Goal: Information Seeking & Learning: Learn about a topic

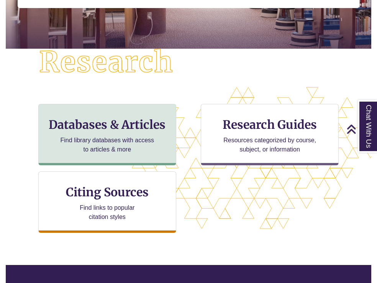
scroll to position [167, 0]
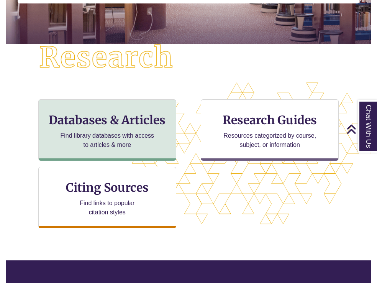
click at [98, 132] on p "Find library databases with access to articles & more" at bounding box center [107, 140] width 100 height 18
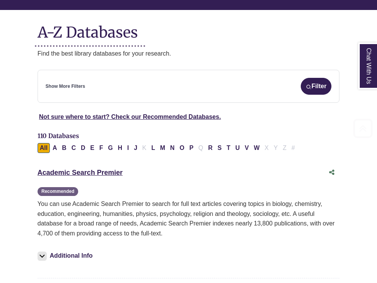
scroll to position [92, 0]
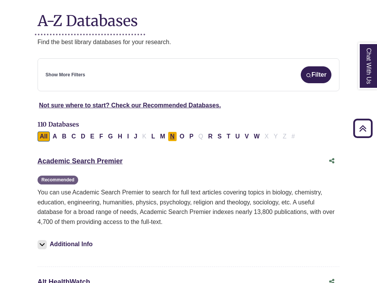
click at [175, 133] on button "N" at bounding box center [172, 136] width 9 height 10
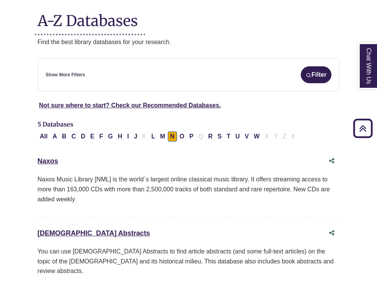
click at [77, 73] on link "Show More Filters" at bounding box center [65, 74] width 39 height 7
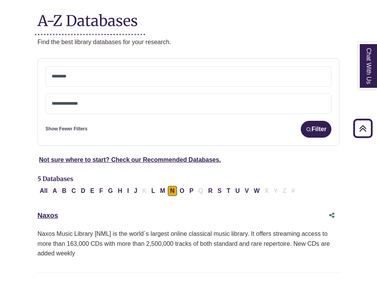
click at [82, 75] on textarea "Search" at bounding box center [188, 77] width 273 height 6
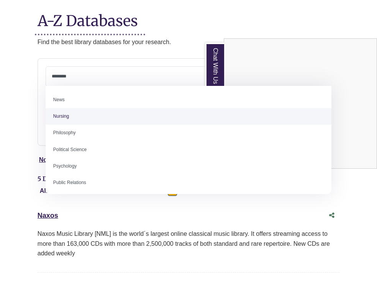
scroll to position [546, 0]
select select "*****"
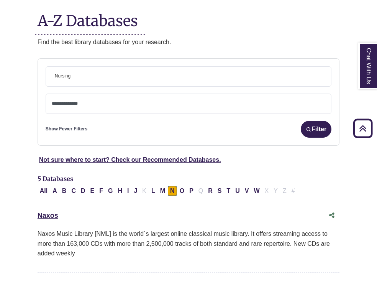
click at [251, 106] on textarea "Search" at bounding box center [188, 104] width 273 height 6
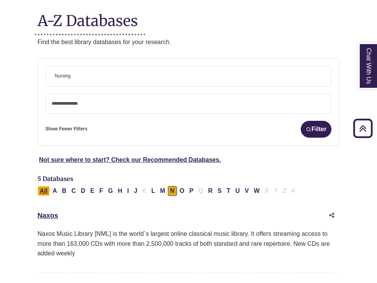
click at [47, 188] on button "All" at bounding box center [44, 191] width 12 height 10
select select "Database Types Filter"
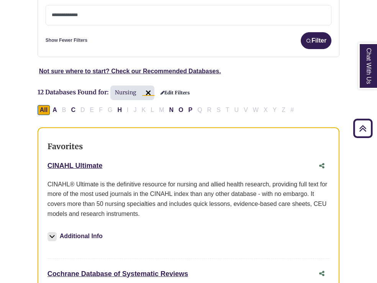
scroll to position [189, 0]
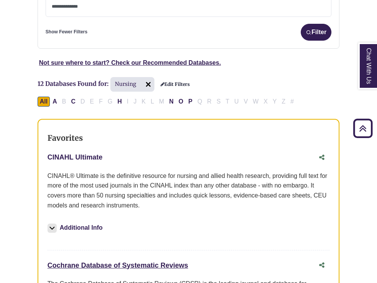
click at [86, 154] on link "CINAHL Ultimate This link opens in a new window" at bounding box center [74, 157] width 55 height 8
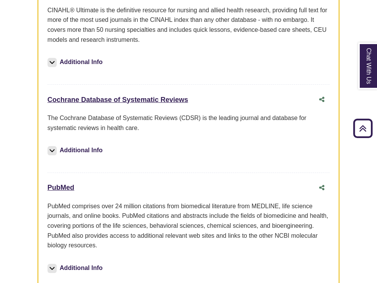
scroll to position [373, 0]
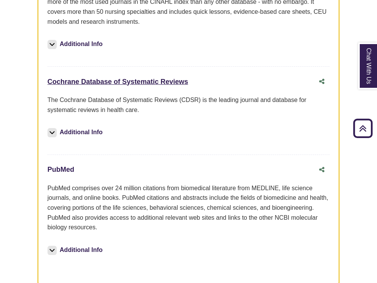
click at [58, 168] on link "PubMed This link opens in a new window" at bounding box center [60, 169] width 27 height 8
